Goal: Transaction & Acquisition: Purchase product/service

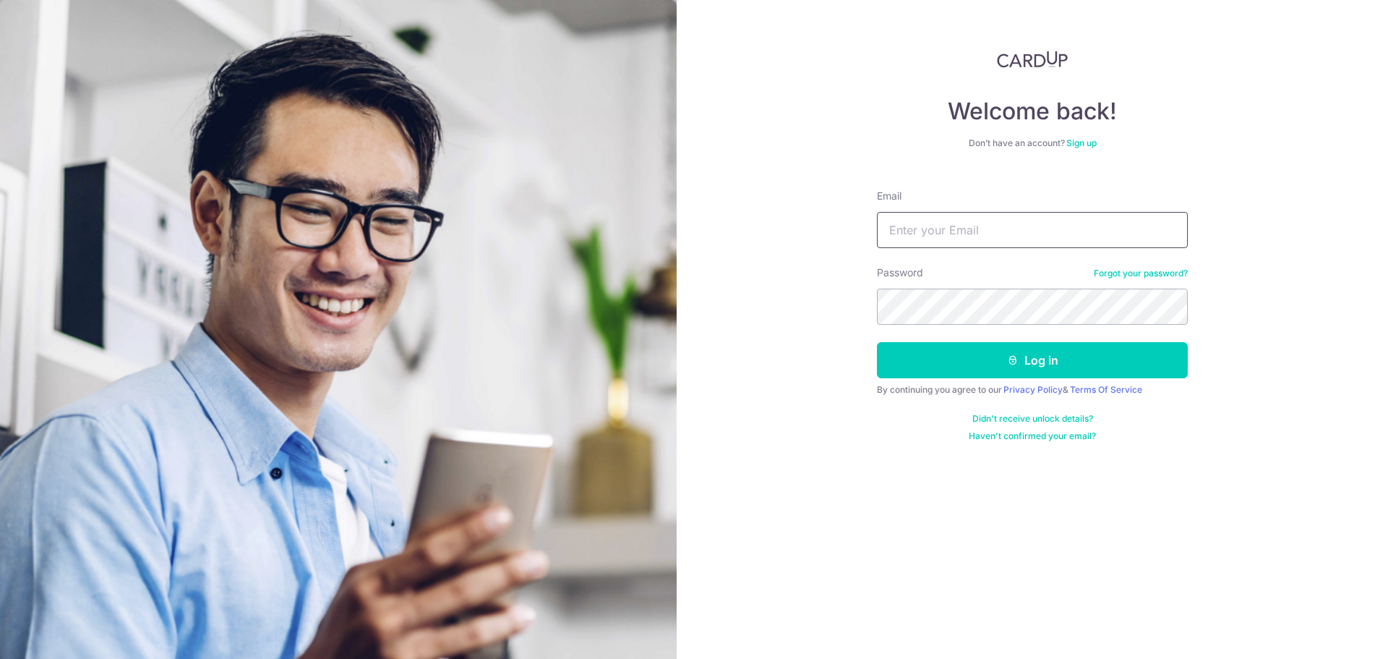
type input "maegan.tan@brewindesignoffice.com"
drag, startPoint x: 907, startPoint y: 527, endPoint x: 853, endPoint y: 618, distance: 105.0
click at [906, 527] on div "Welcome back! Don’t have an account? Sign up Email maegan.tan@brewindesignoffic…" at bounding box center [1033, 329] width 712 height 659
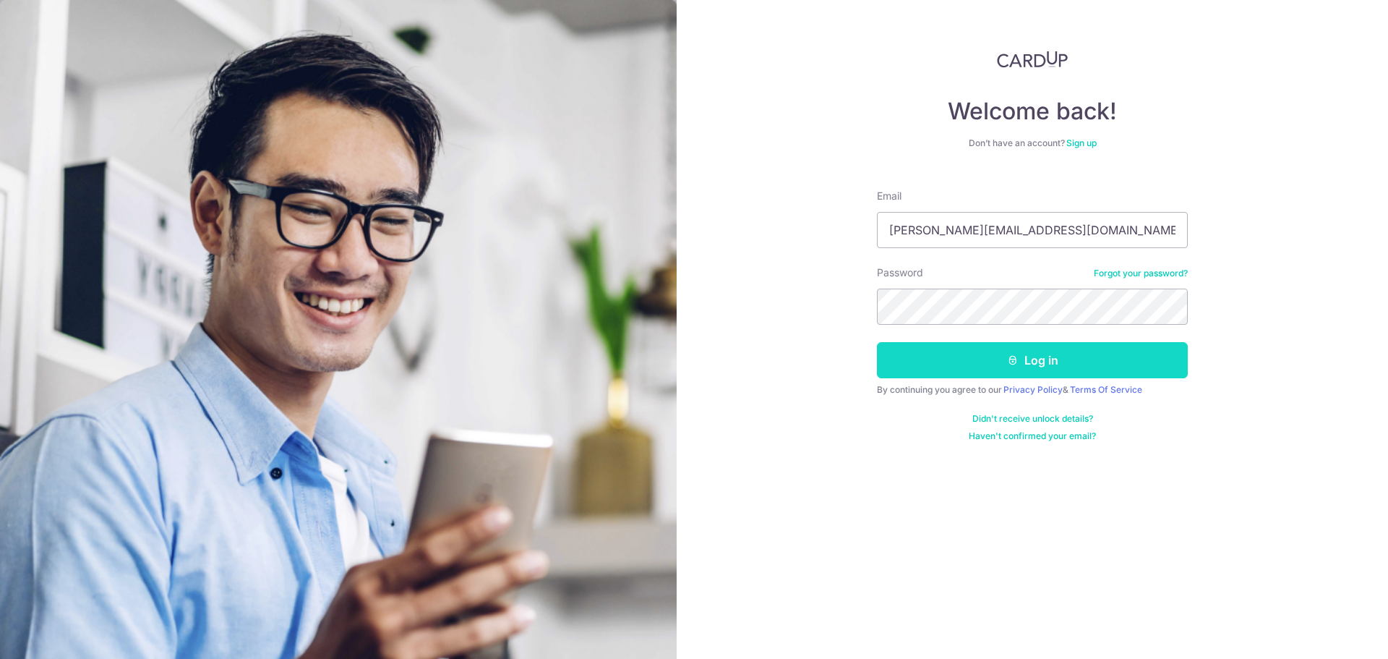
click at [1023, 362] on button "Log in" at bounding box center [1032, 360] width 311 height 36
click at [845, 543] on div "Welcome back! Don’t have an account? Sign up Email maegan.tan@brewindesignoffic…" at bounding box center [1033, 329] width 712 height 659
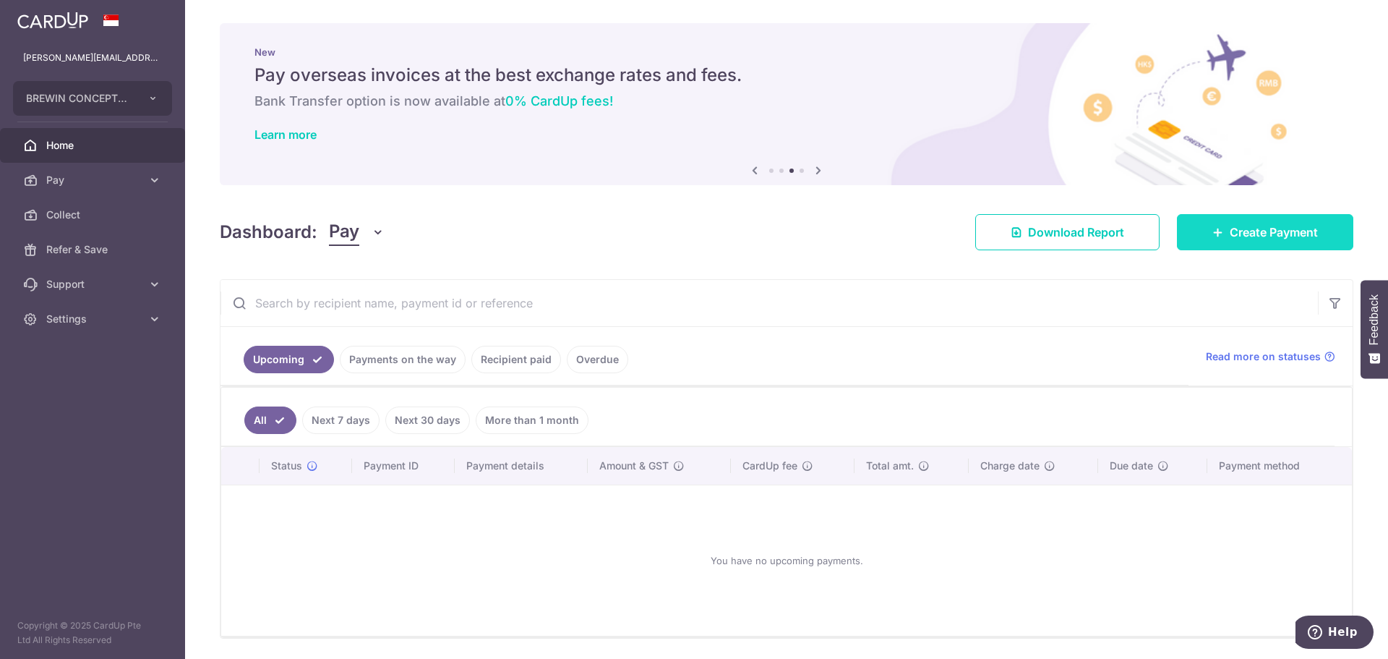
click at [1274, 229] on span "Create Payment" at bounding box center [1274, 231] width 88 height 17
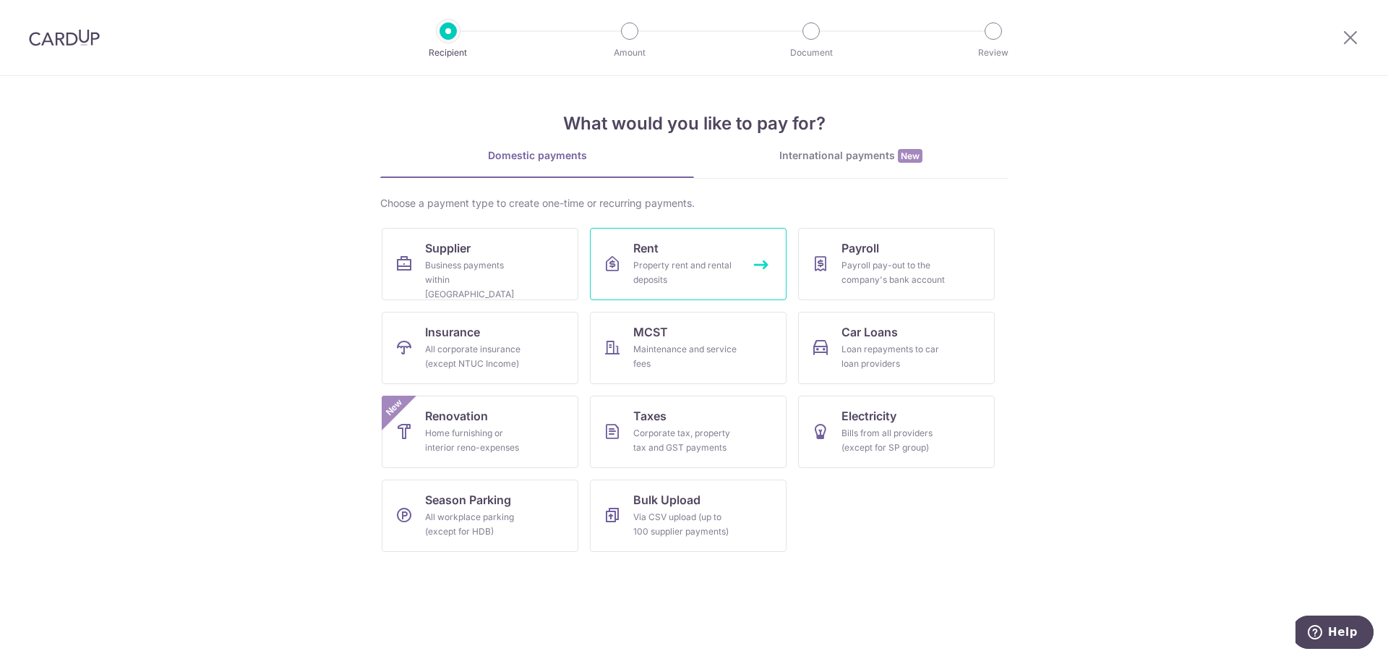
click at [705, 273] on div "Property rent and rental deposits" at bounding box center [685, 272] width 104 height 29
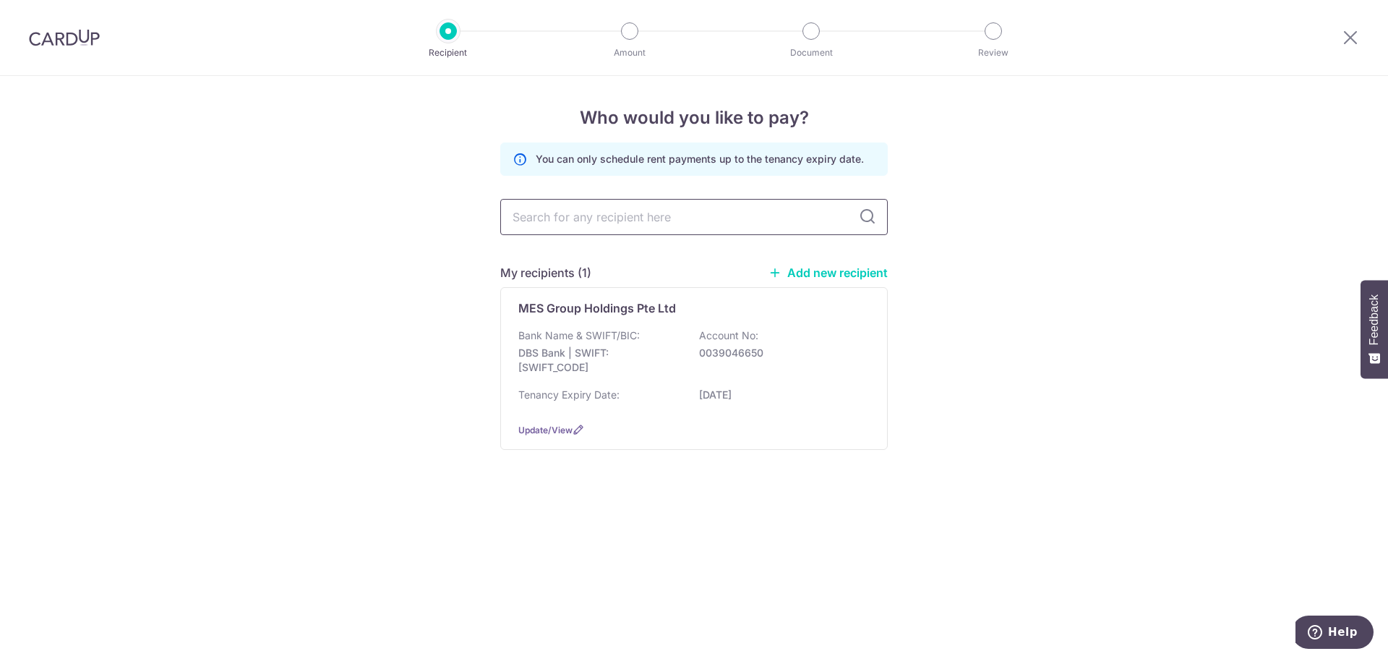
click at [685, 215] on input "text" at bounding box center [694, 217] width 388 height 36
click at [659, 342] on div "Bank Name & SWIFT/BIC: DBS Bank | SWIFT: DBSSSGSGXXX Account No: 0039046650" at bounding box center [693, 355] width 351 height 54
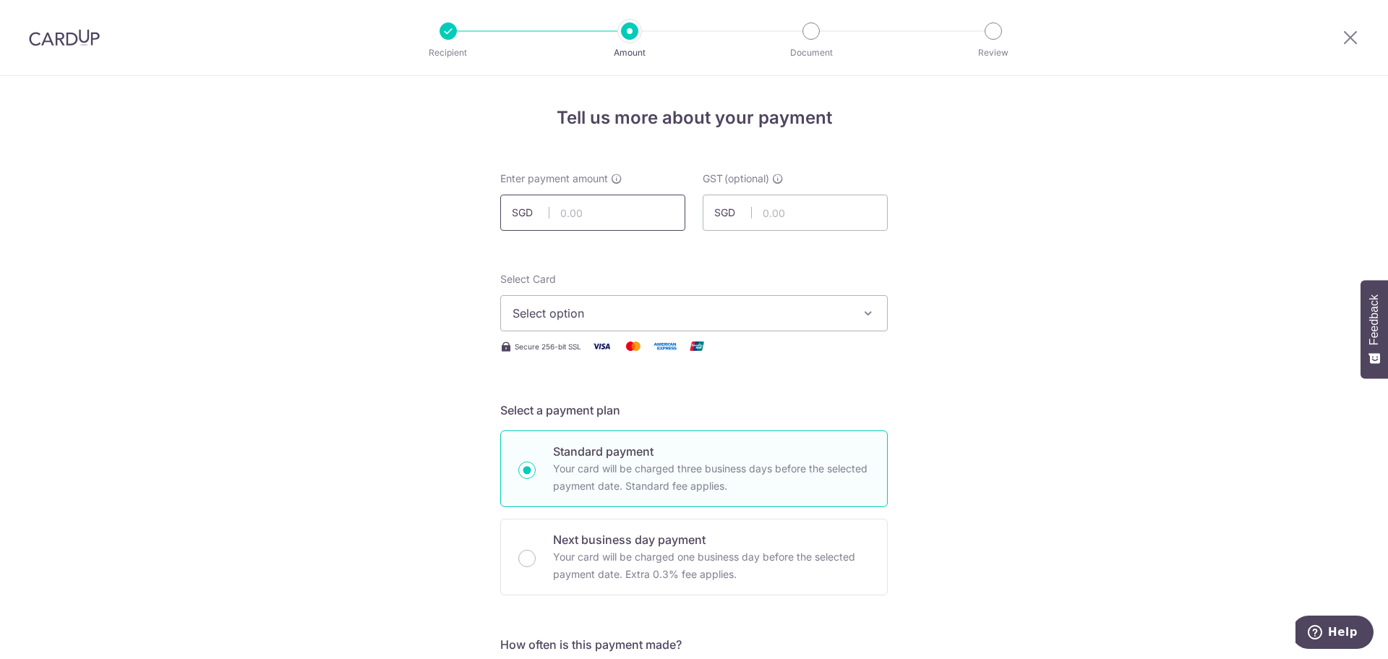
click at [615, 211] on input "text" at bounding box center [592, 213] width 185 height 36
type input "17,719.38"
drag, startPoint x: 955, startPoint y: 328, endPoint x: 948, endPoint y: 359, distance: 31.2
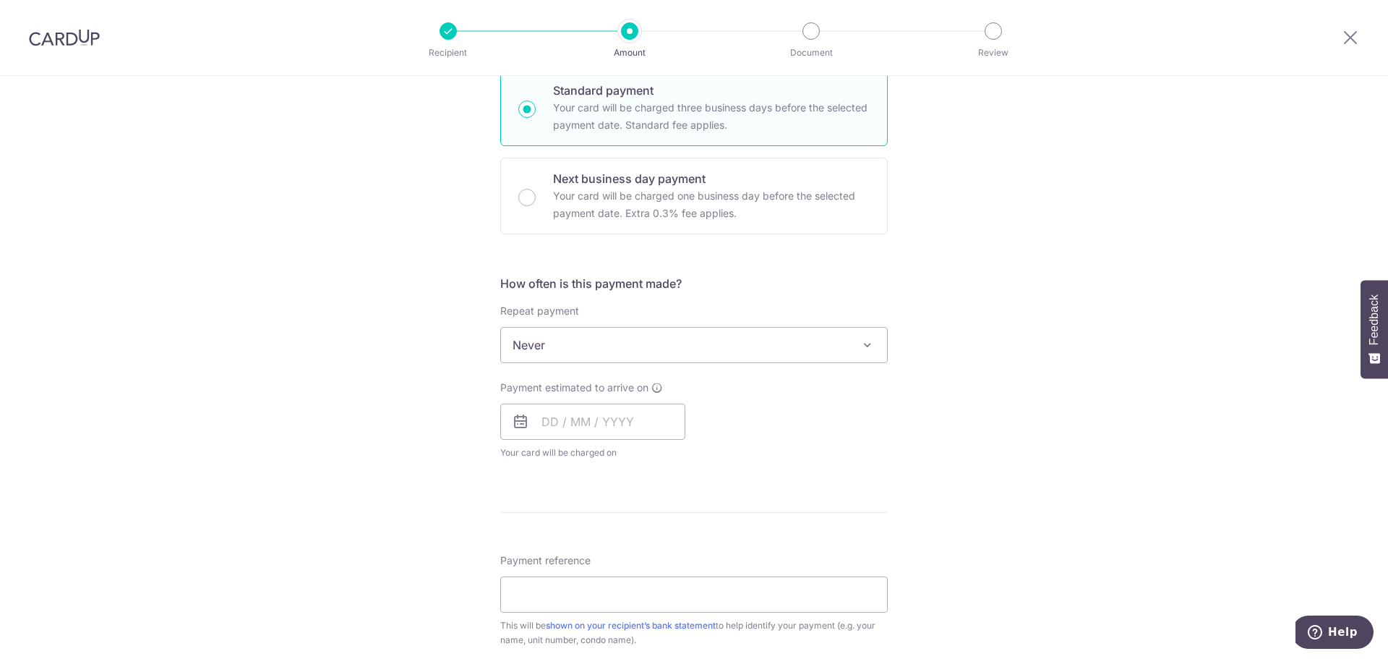
scroll to position [362, 0]
click at [564, 420] on input "text" at bounding box center [592, 421] width 185 height 36
click at [819, 394] on div "Payment estimated to arrive on Prev Next Oct Nov Dec 2025 2026 2027 2028 2029 2…" at bounding box center [694, 420] width 405 height 80
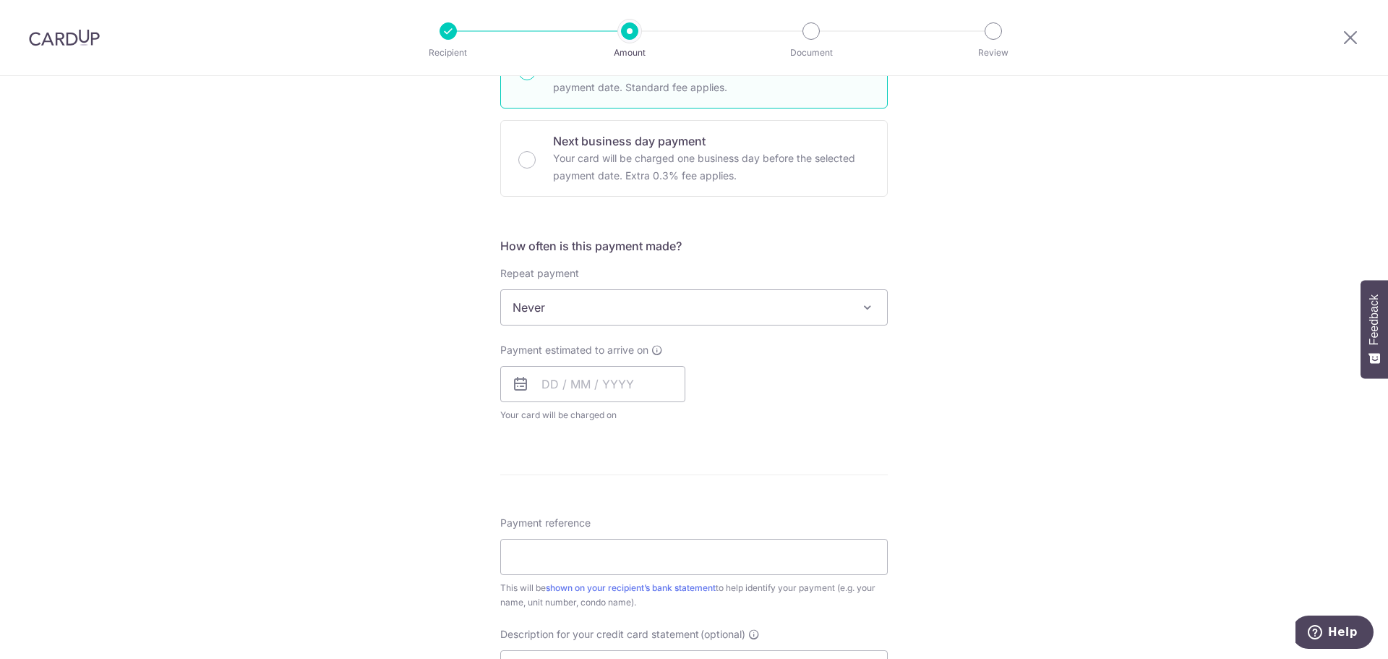
scroll to position [434, 0]
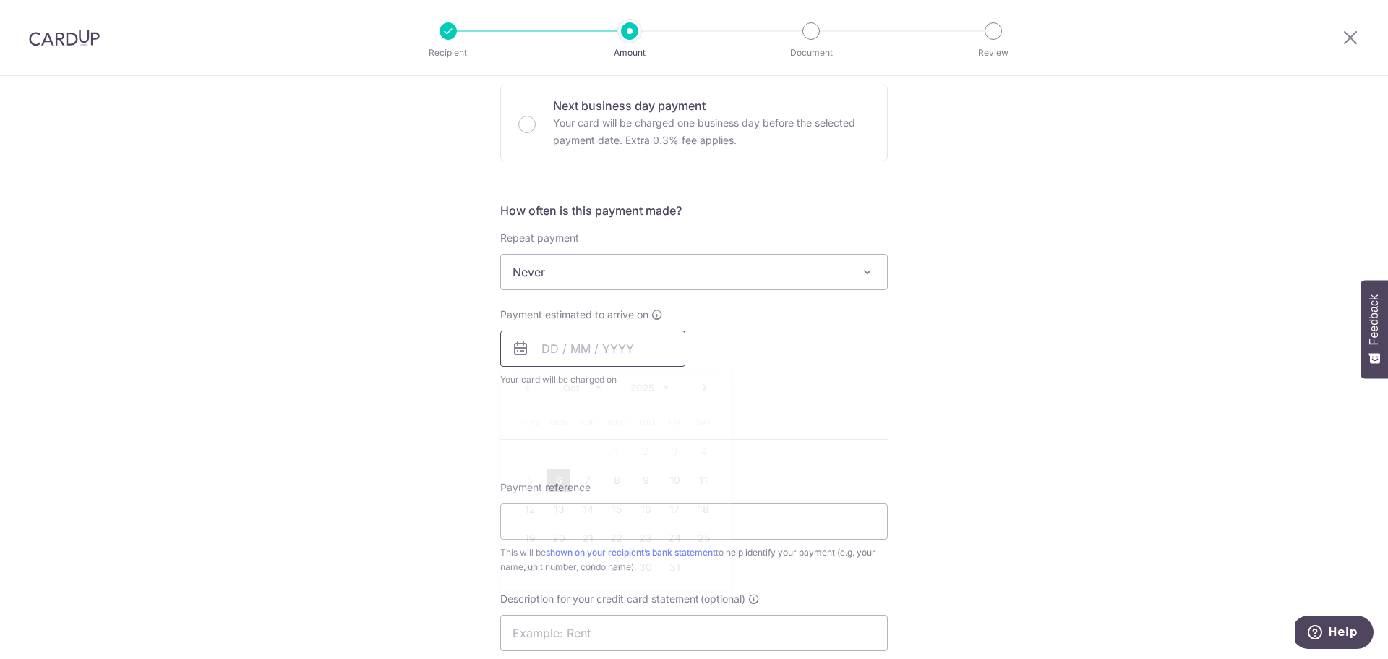
click at [568, 349] on input "text" at bounding box center [592, 348] width 185 height 36
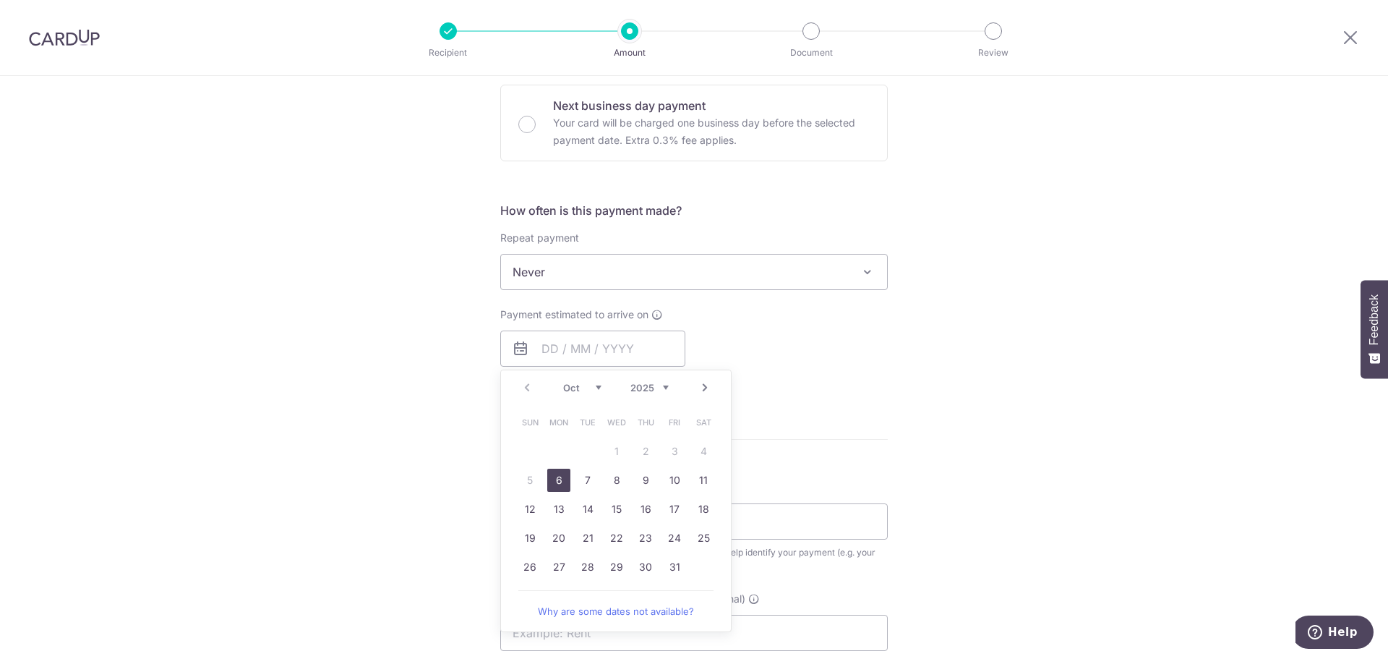
click at [558, 485] on link "6" at bounding box center [558, 480] width 23 height 23
type input "[DATE]"
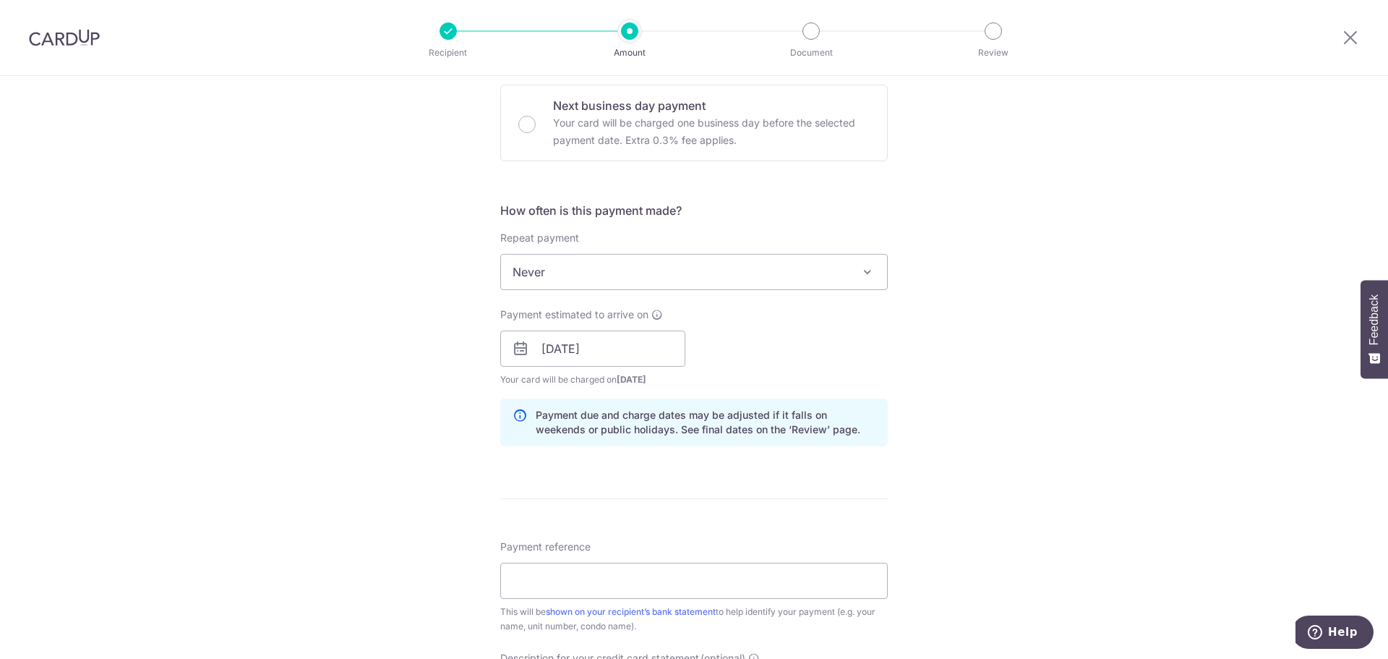
click at [918, 363] on div "Tell us more about your payment Enter payment amount SGD 17,719.38 17719.38 GST…" at bounding box center [694, 374] width 1388 height 1464
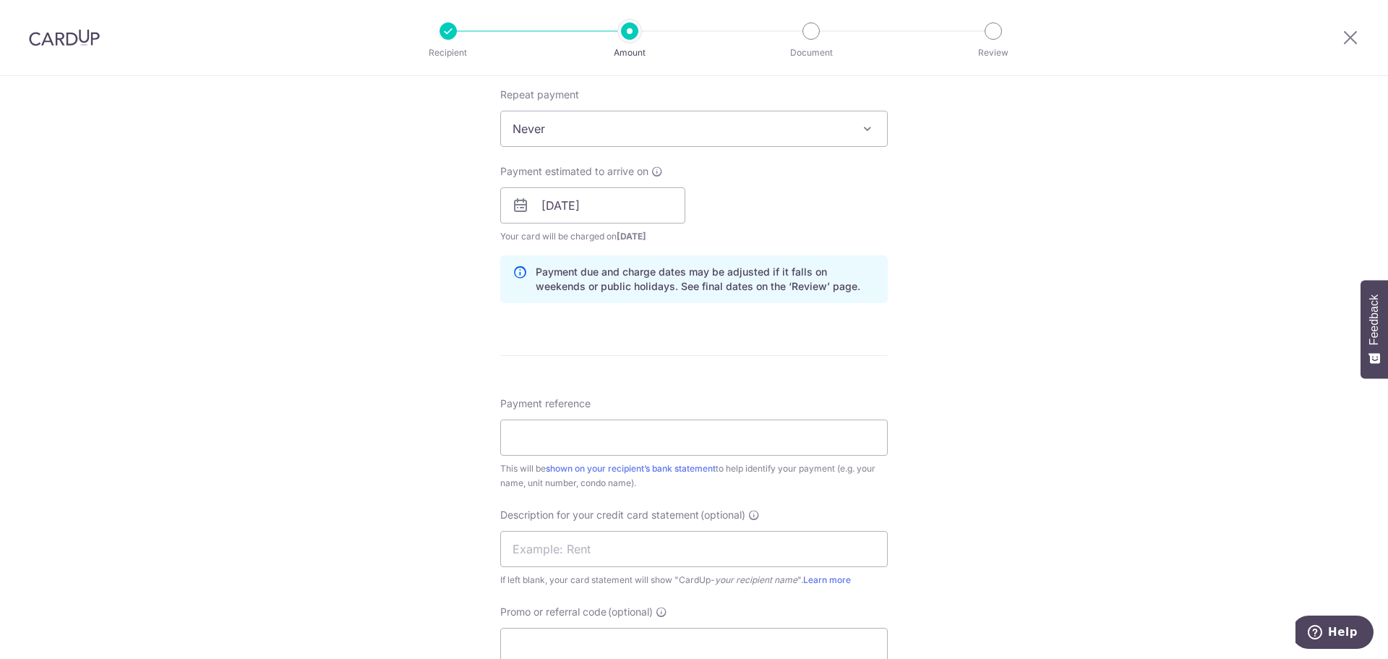
scroll to position [579, 0]
click at [638, 435] on input "Payment reference" at bounding box center [694, 436] width 388 height 36
paste input "SAVERENT179"
type input "SAVERENT179"
drag, startPoint x: 733, startPoint y: 441, endPoint x: 449, endPoint y: 426, distance: 283.9
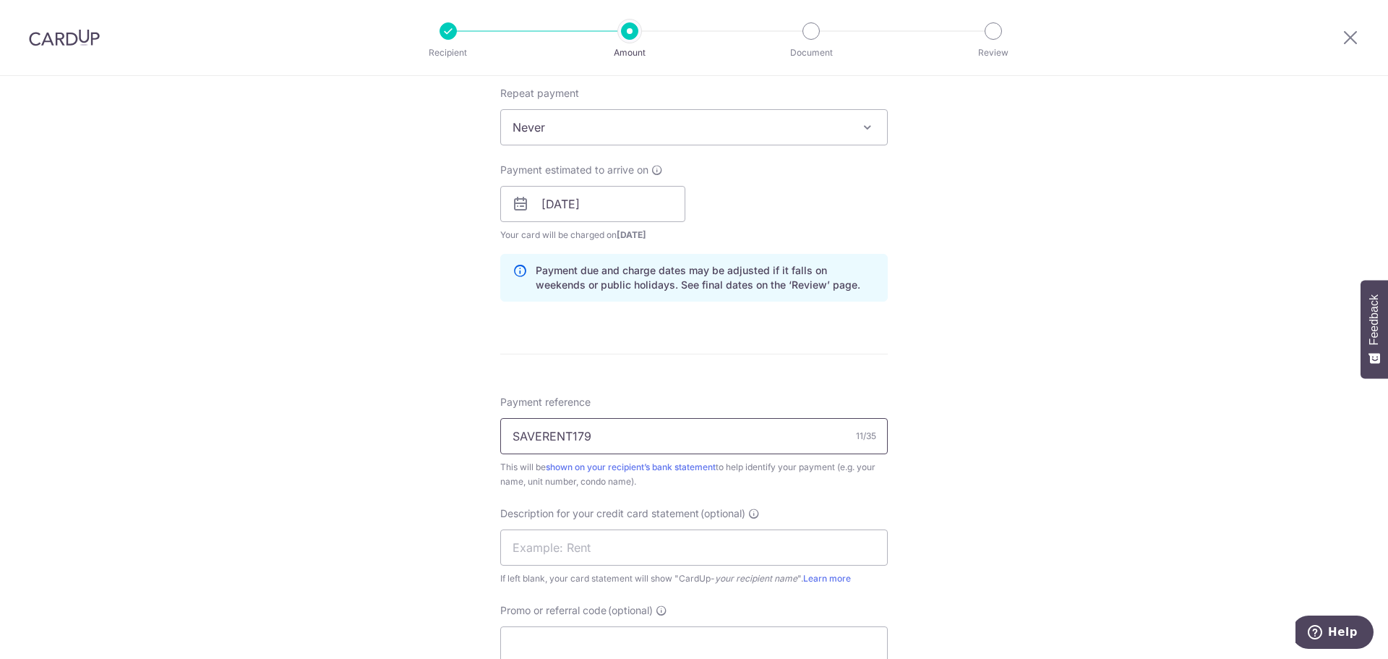
click at [449, 426] on div "Tell us more about your payment Enter payment amount SGD 17,719.38 17719.38 GST…" at bounding box center [694, 229] width 1388 height 1464
click at [635, 438] on input "Payment reference" at bounding box center [694, 436] width 388 height 36
click at [646, 430] on input "Inv GRP786/19714" at bounding box center [694, 436] width 388 height 36
click at [573, 435] on input "Inv GRP786/19736" at bounding box center [694, 436] width 388 height 36
type input "Inv GRP786/19736"
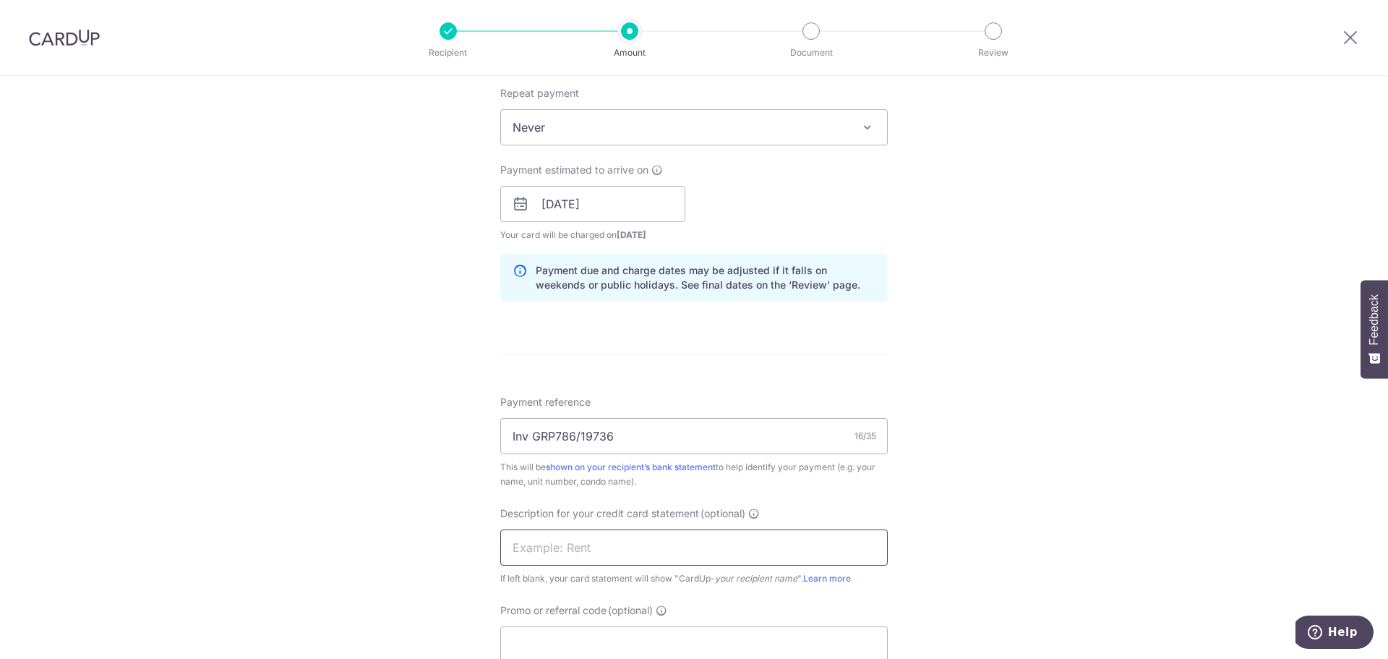
click at [711, 552] on input "text" at bounding box center [694, 547] width 388 height 36
click at [568, 547] on input "Rental Sep 25" at bounding box center [694, 547] width 388 height 36
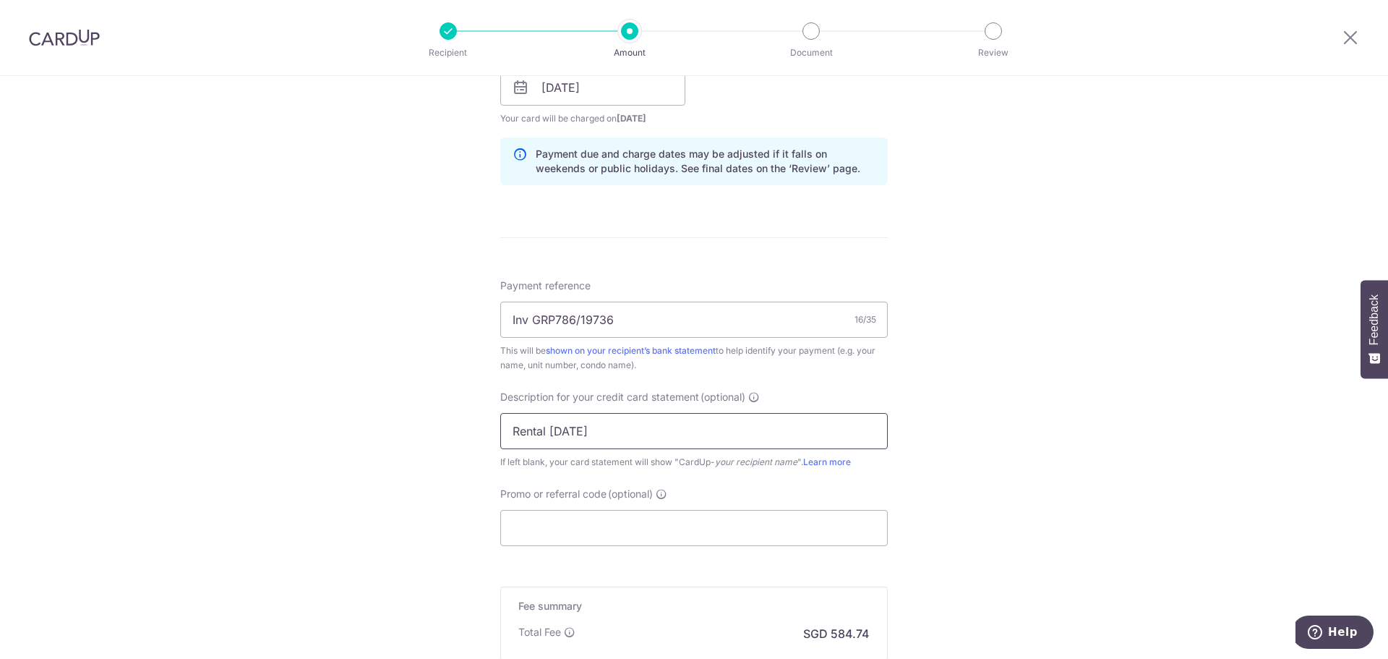
scroll to position [795, 0]
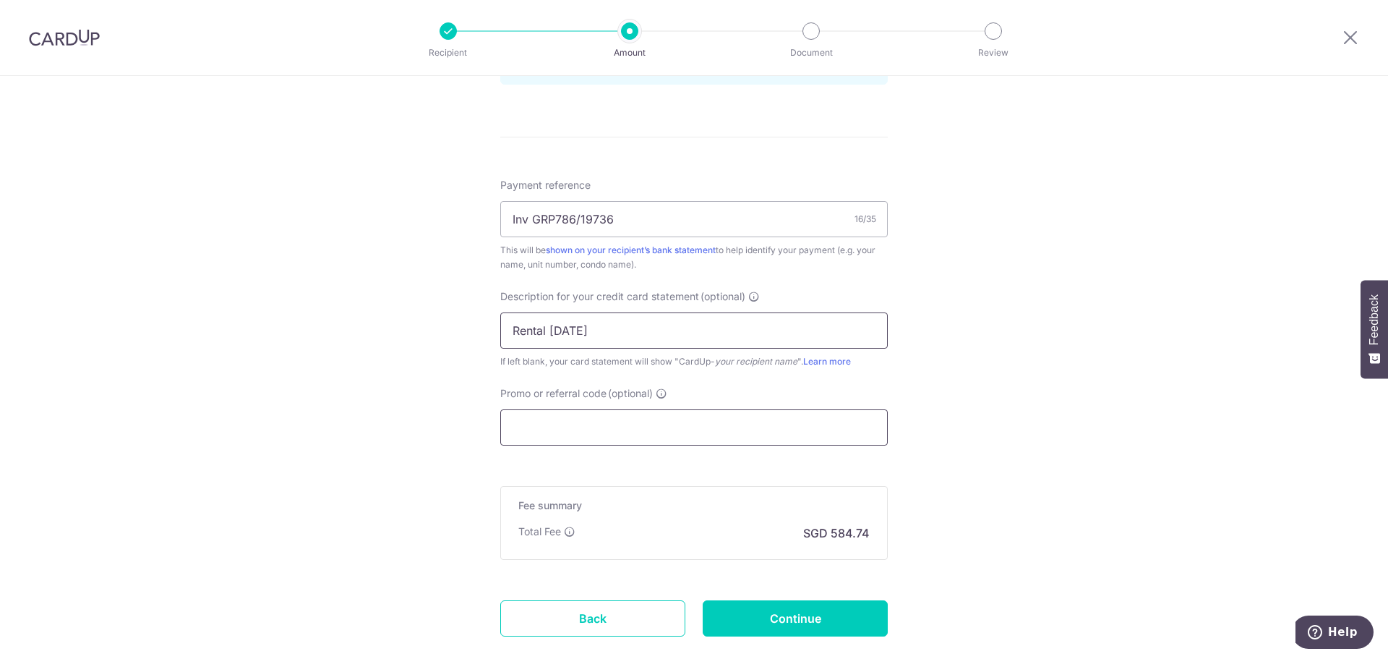
type input "Rental Oct 25"
click at [615, 411] on input "Promo or referral code (optional)" at bounding box center [694, 427] width 388 height 36
paste input "SAVERENT179"
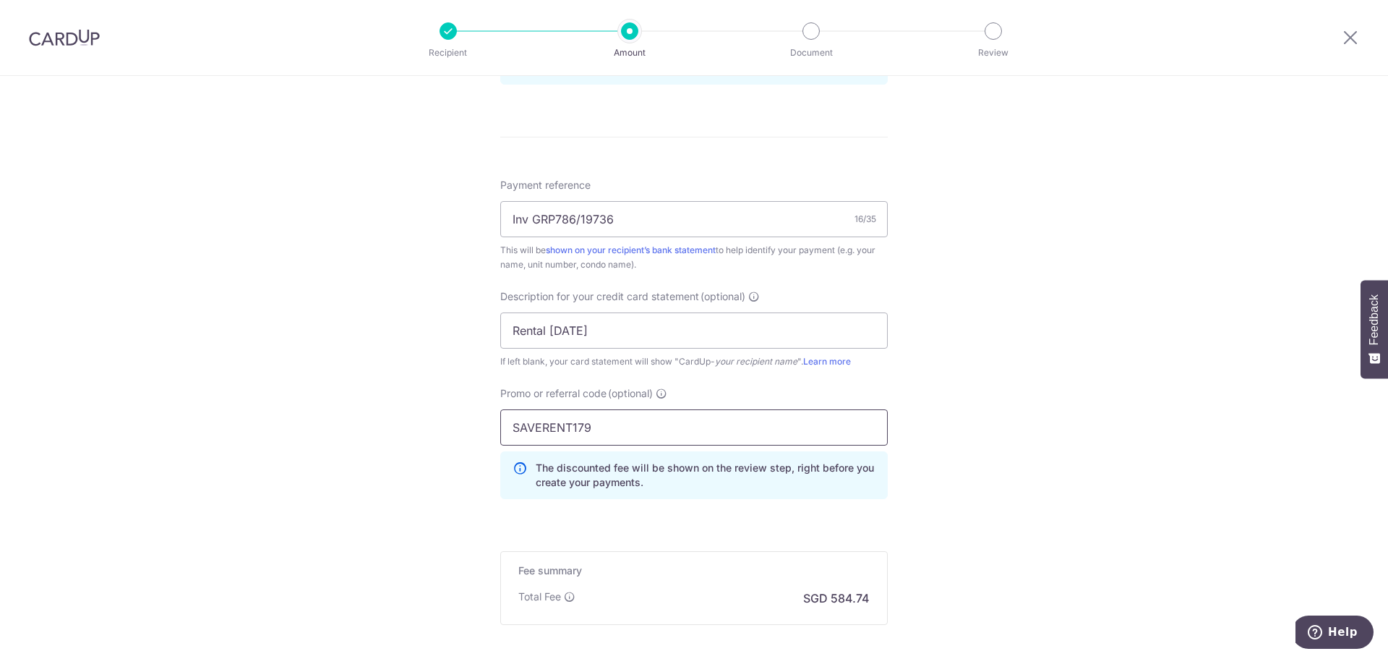
type input "SAVERENT179"
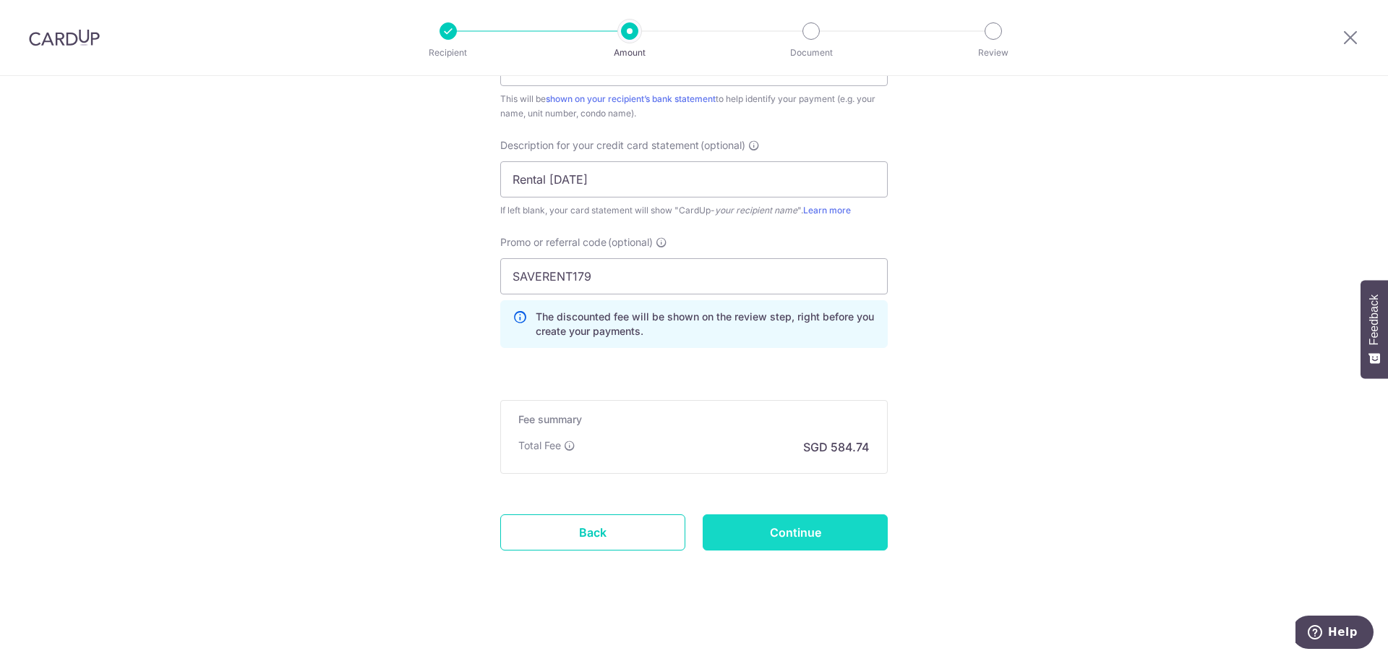
click at [838, 533] on input "Continue" at bounding box center [795, 532] width 185 height 36
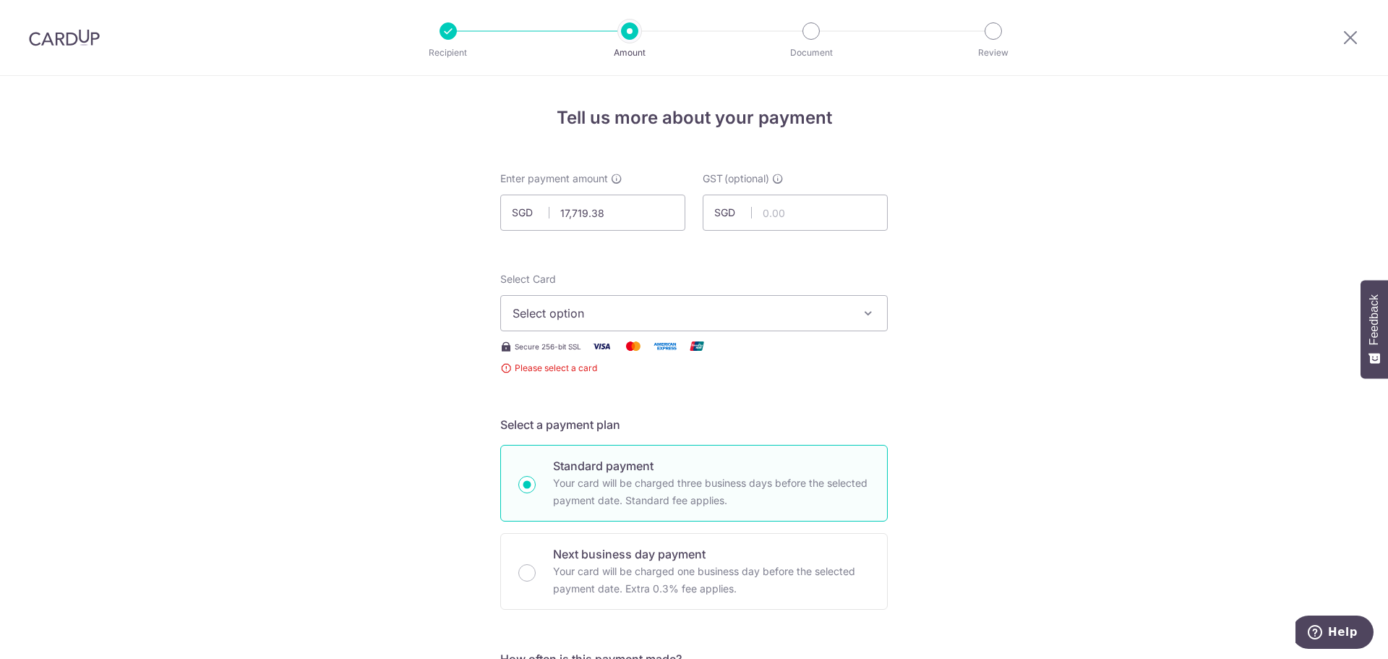
click at [628, 322] on button "Select option" at bounding box center [694, 313] width 388 height 36
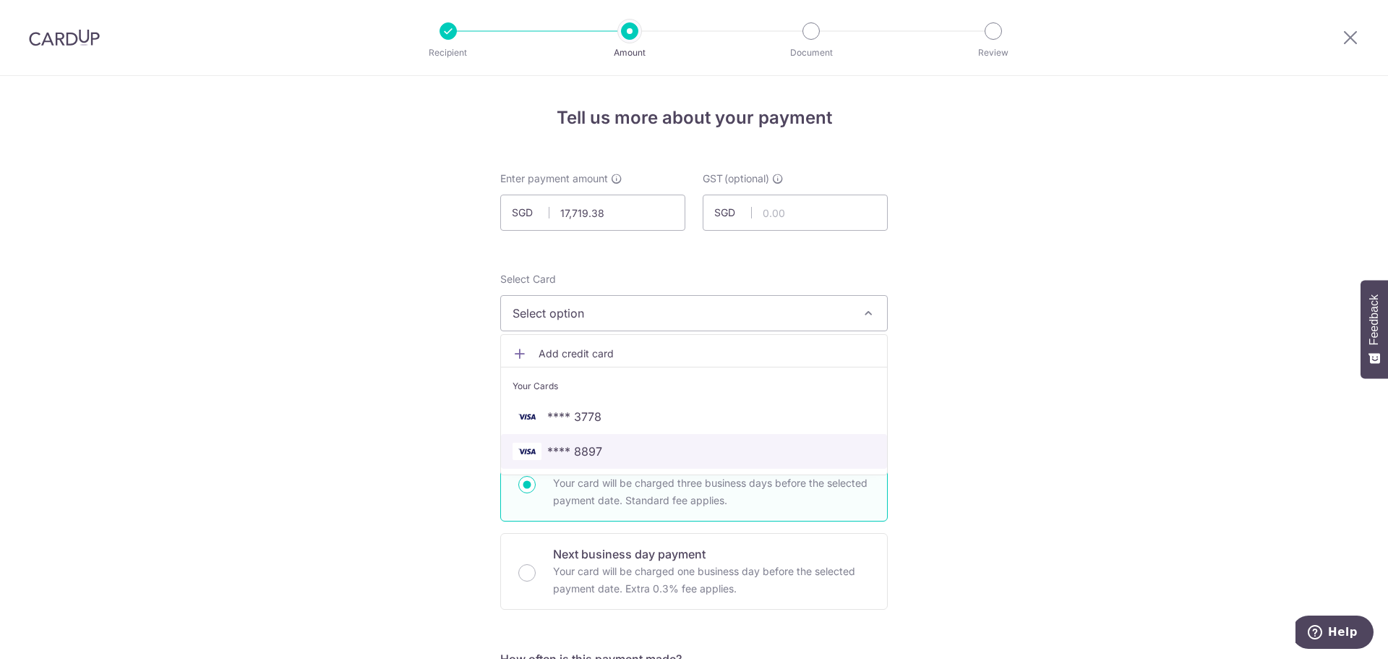
click at [628, 455] on span "**** 8897" at bounding box center [694, 451] width 363 height 17
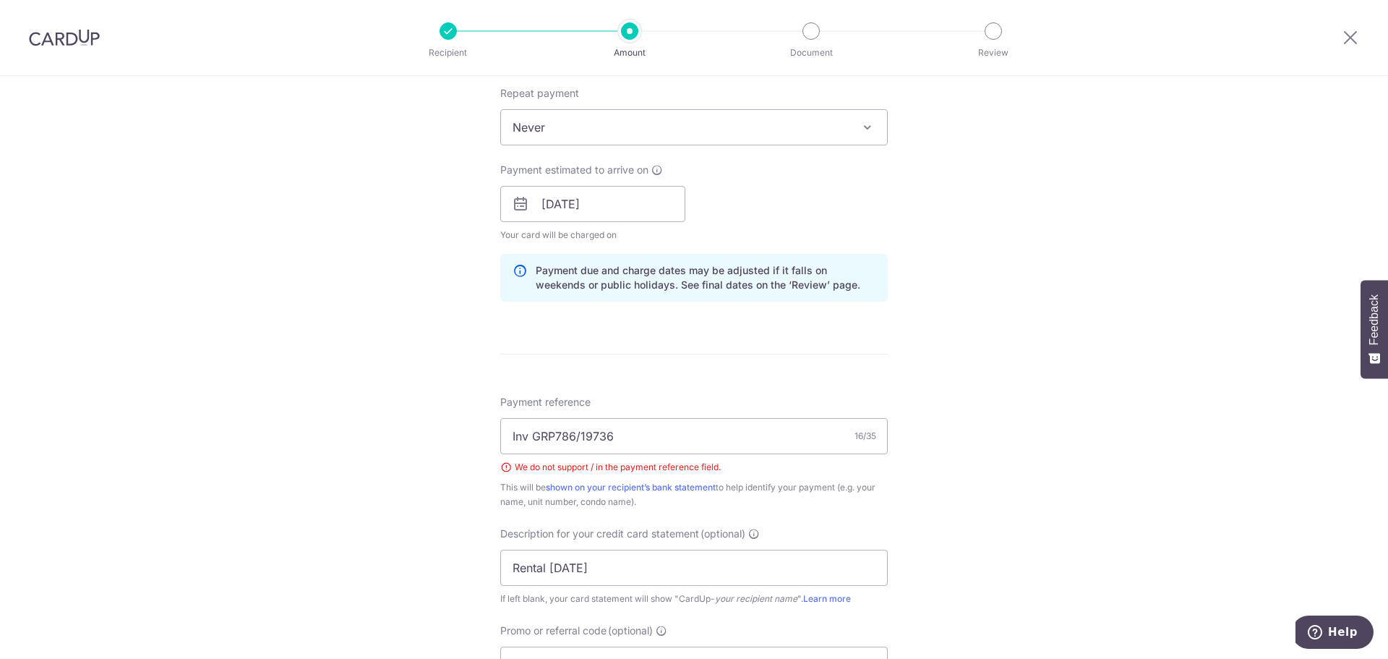
scroll to position [651, 0]
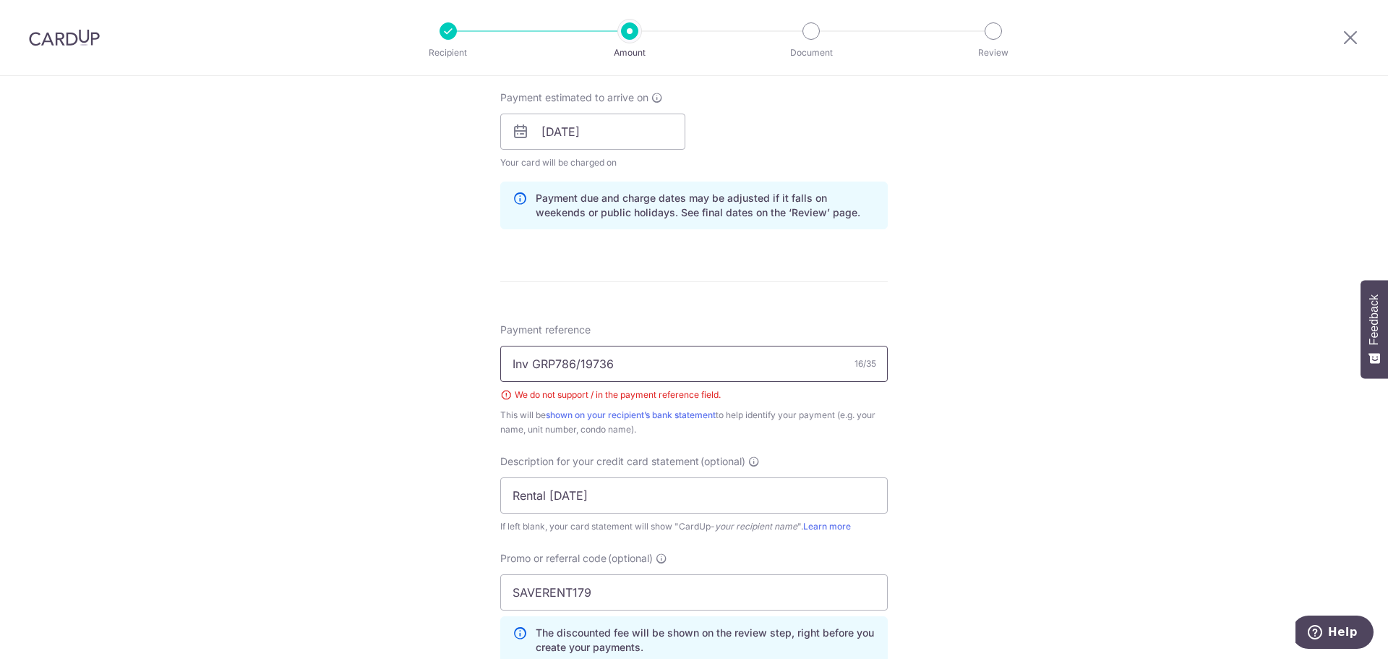
click at [580, 362] on input "Inv GRP786/19736" at bounding box center [694, 364] width 388 height 36
type input "Inv GRP786-19736"
click at [1059, 410] on div "Tell us more about your payment Enter payment amount SGD 17,719.38 17719.38 GST…" at bounding box center [694, 200] width 1388 height 1550
click at [1115, 360] on div "Tell us more about your payment Enter payment amount SGD 17,719.38 17719.38 GST…" at bounding box center [694, 200] width 1388 height 1550
click at [1063, 500] on div "Tell us more about your payment Enter payment amount SGD 17,719.38 17719.38 GST…" at bounding box center [694, 200] width 1388 height 1550
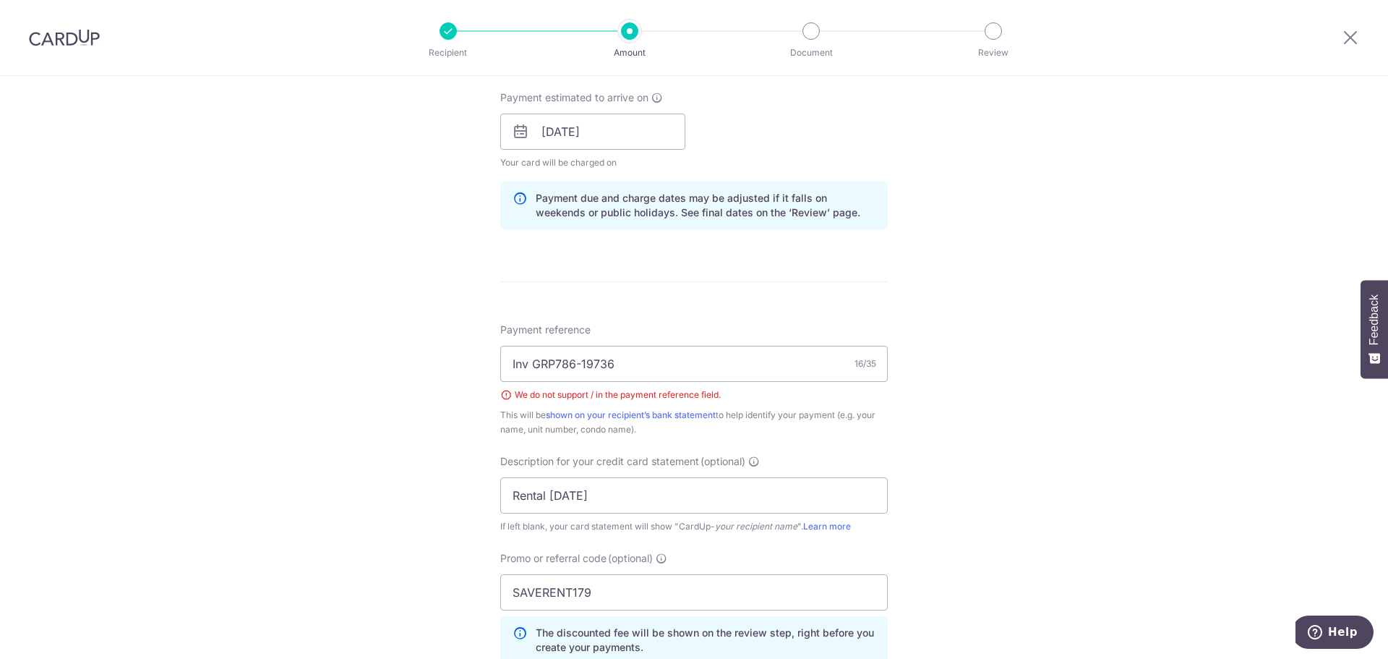
click at [1169, 420] on div "Tell us more about your payment Enter payment amount SGD 17,719.38 17719.38 GST…" at bounding box center [694, 200] width 1388 height 1550
click at [1116, 438] on div "Tell us more about your payment Enter payment amount SGD 17,719.38 17719.38 GST…" at bounding box center [694, 200] width 1388 height 1550
drag, startPoint x: 1182, startPoint y: 525, endPoint x: 1158, endPoint y: 537, distance: 26.8
click at [1182, 525] on div "Tell us more about your payment Enter payment amount SGD 17,719.38 17719.38 GST…" at bounding box center [694, 200] width 1388 height 1550
click at [1153, 229] on div "Tell us more about your payment Enter payment amount SGD 17,719.38 17719.38 GST…" at bounding box center [694, 200] width 1388 height 1550
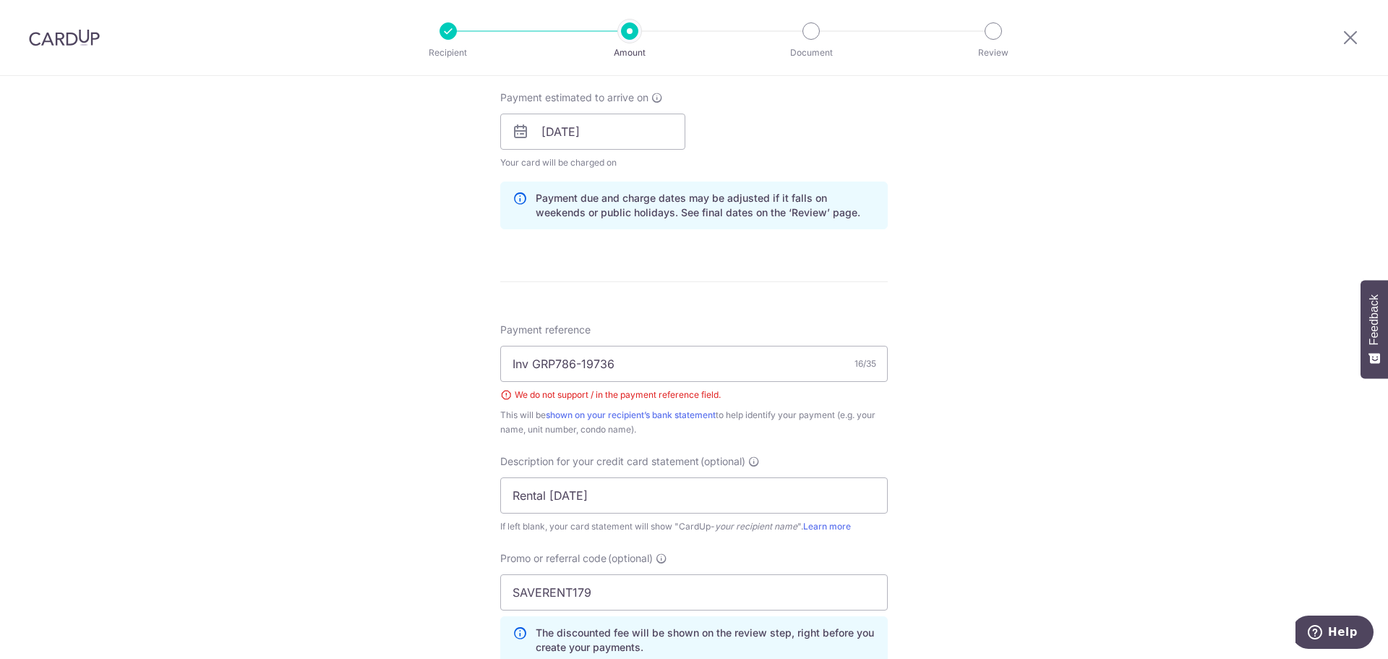
drag, startPoint x: 1023, startPoint y: 435, endPoint x: 1063, endPoint y: 465, distance: 50.2
click at [1034, 435] on div "Tell us more about your payment Enter payment amount SGD 17,719.38 17719.38 GST…" at bounding box center [694, 200] width 1388 height 1550
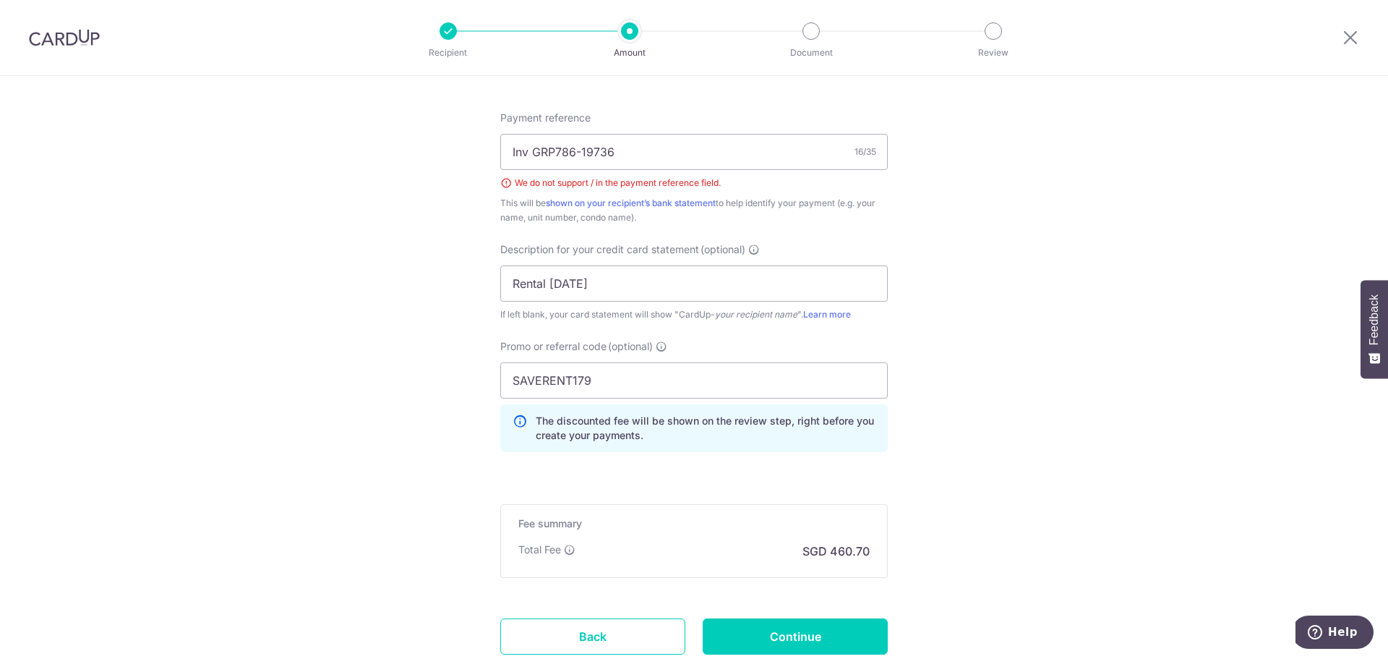
scroll to position [868, 0]
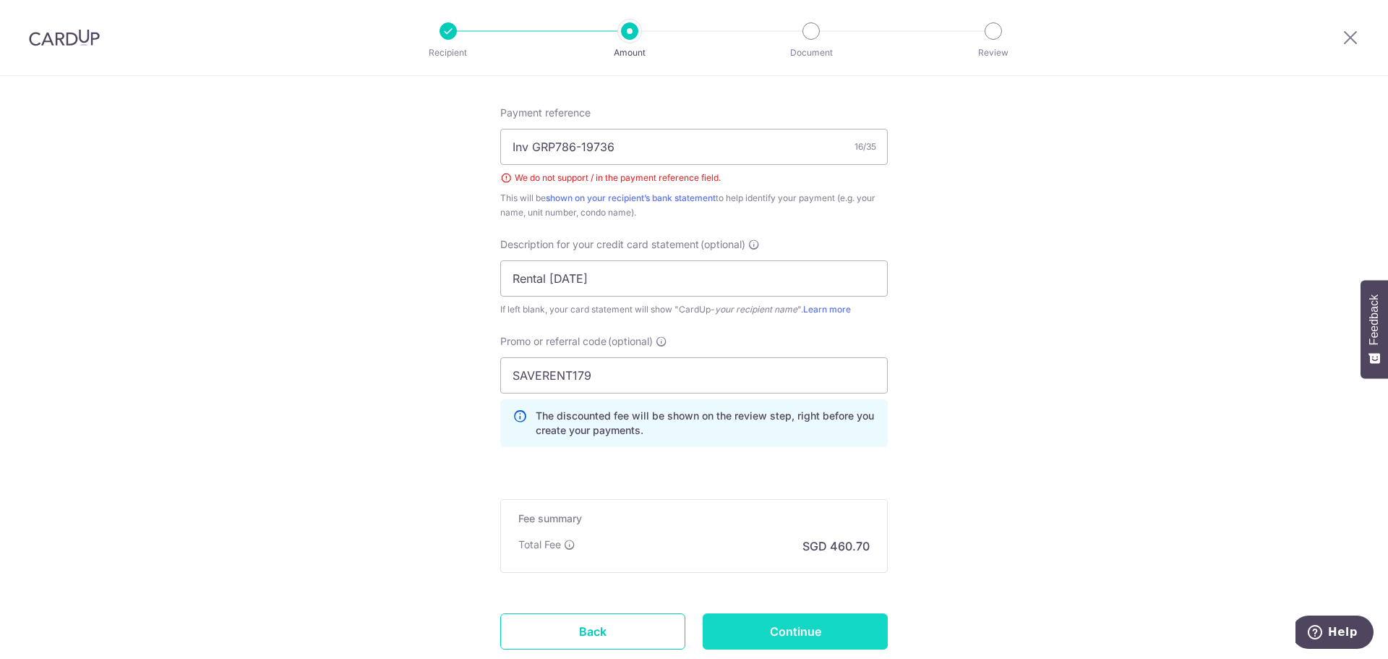
click at [853, 638] on input "Continue" at bounding box center [795, 631] width 185 height 36
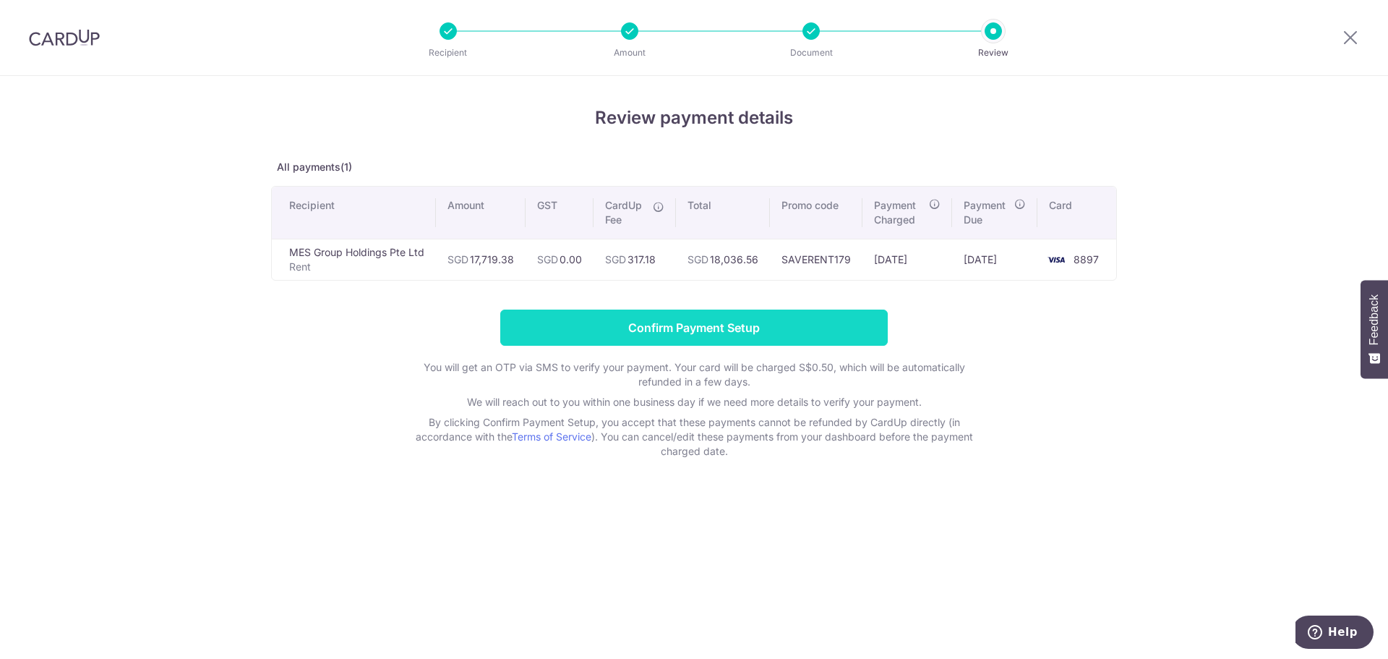
click at [778, 333] on input "Confirm Payment Setup" at bounding box center [694, 328] width 388 height 36
